Goal: Task Accomplishment & Management: Manage account settings

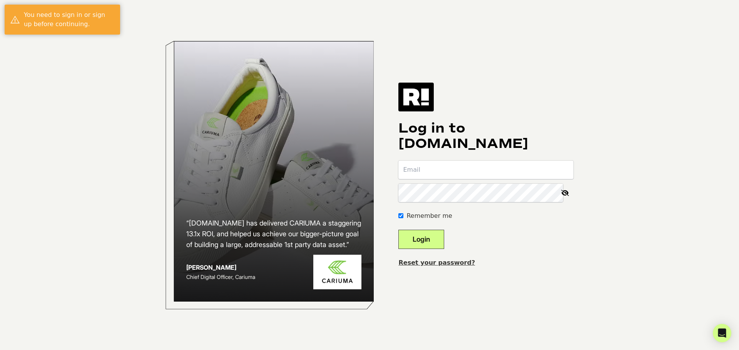
type input "[EMAIL_ADDRESS][DOMAIN_NAME]"
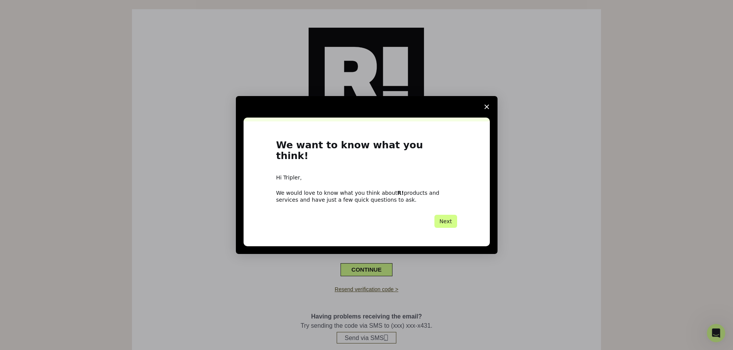
click at [485, 109] on icon "Close survey" at bounding box center [486, 107] width 5 height 5
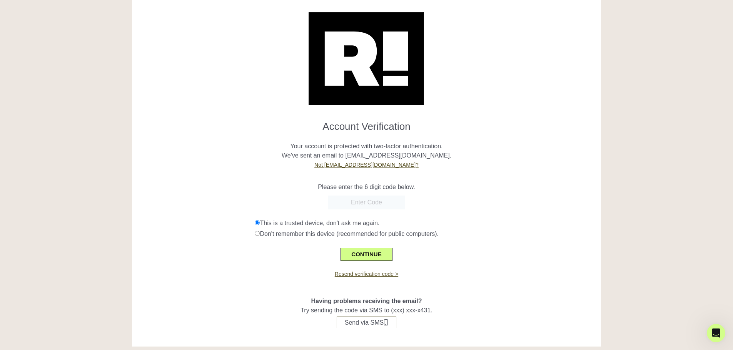
scroll to position [23, 0]
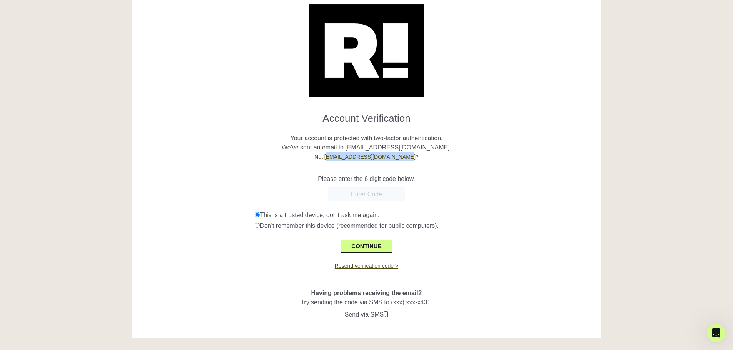
drag, startPoint x: 411, startPoint y: 157, endPoint x: 339, endPoint y: 158, distance: 71.9
click at [339, 158] on p "Your account is protected with two-factor authentication. We've sent an email t…" at bounding box center [367, 143] width 458 height 37
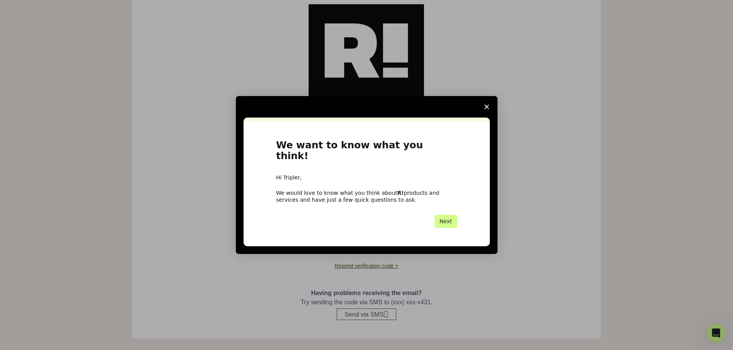
scroll to position [0, 0]
click at [486, 109] on polygon "Close survey" at bounding box center [486, 107] width 5 height 5
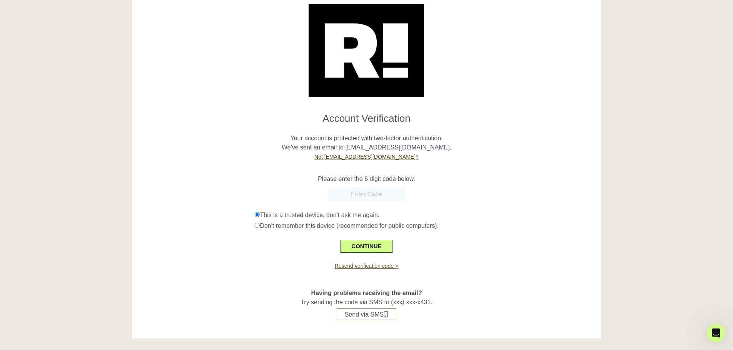
click at [474, 152] on p "Your account is protected with two-factor authentication. We've sent an email t…" at bounding box center [367, 143] width 458 height 37
